Goal: Information Seeking & Learning: Learn about a topic

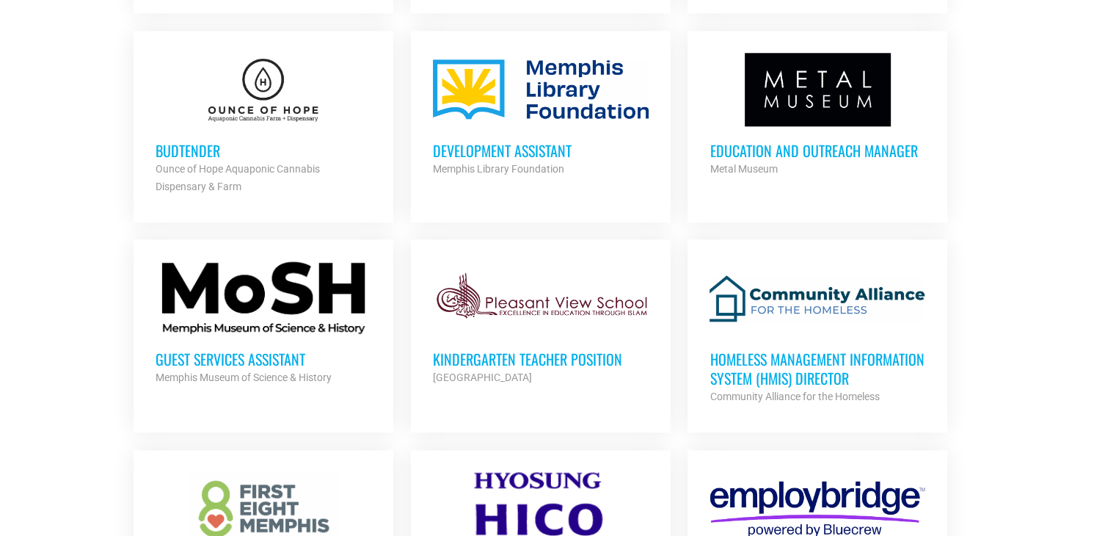
scroll to position [1465, 0]
click at [241, 356] on h3 "Guest Services Assistant" at bounding box center [264, 358] width 216 height 19
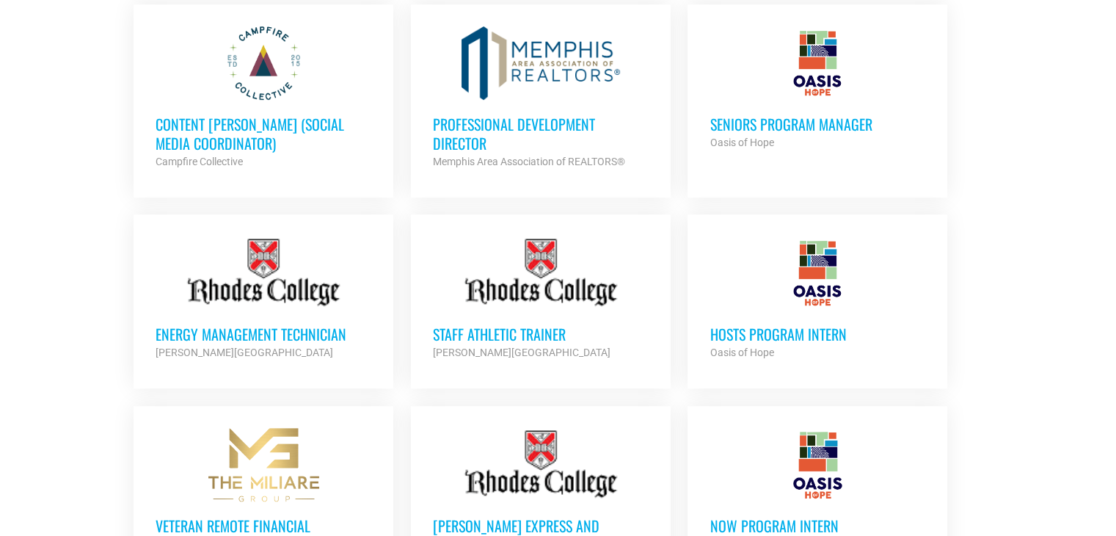
scroll to position [878, 0]
